Goal: Task Accomplishment & Management: Use online tool/utility

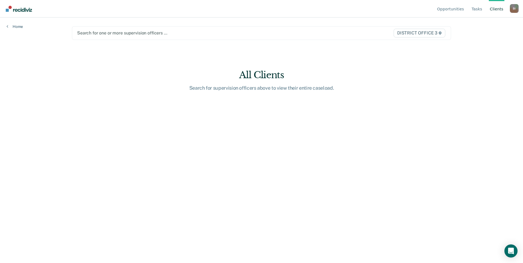
click at [288, 33] on div at bounding box center [206, 33] width 258 height 6
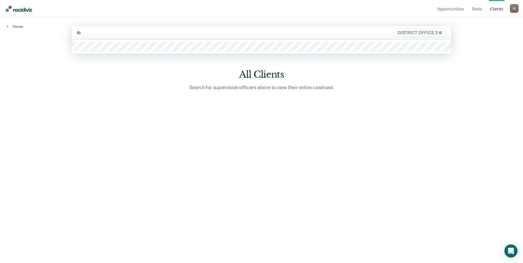
type input "i"
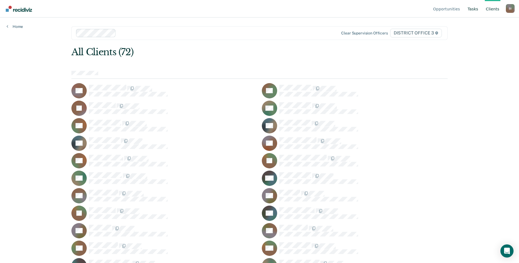
click at [474, 8] on link "Tasks" at bounding box center [472, 9] width 13 height 18
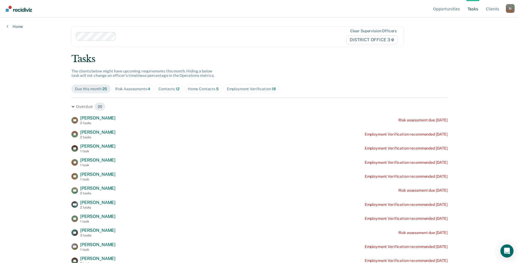
click at [144, 88] on div "Risk Assessments 4" at bounding box center [132, 89] width 35 height 5
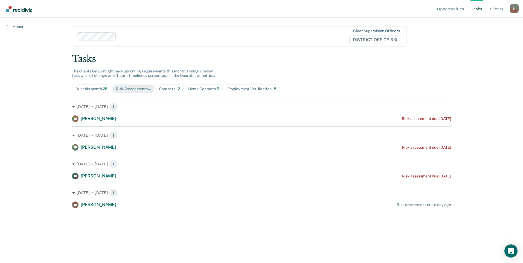
click at [179, 88] on span "12" at bounding box center [178, 89] width 4 height 4
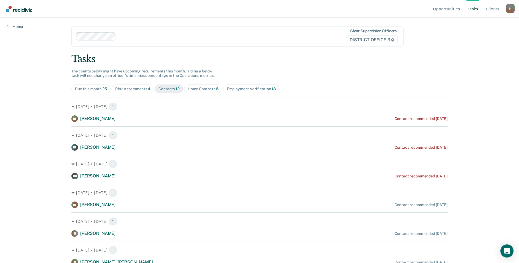
click at [196, 88] on div "Home Contacts 5" at bounding box center [203, 89] width 31 height 5
